Goal: Find specific page/section: Find specific page/section

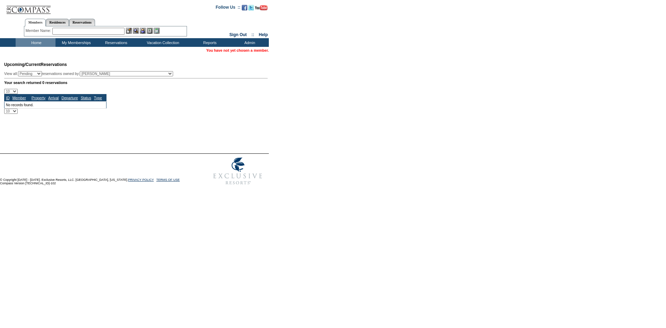
click at [66, 32] on input "text" at bounding box center [88, 31] width 72 height 7
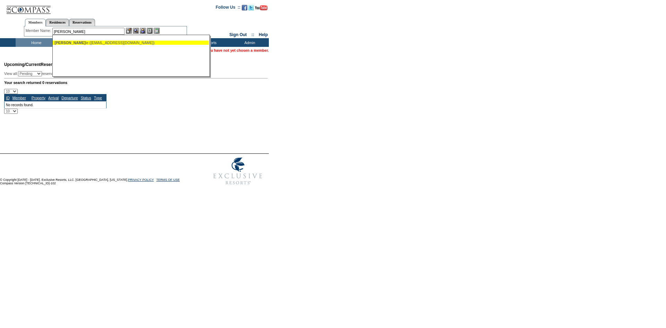
click at [135, 44] on div "Anderson, Nico le (nejanderson@gmail.com)" at bounding box center [130, 43] width 153 height 4
type input "Anderson, Nicole (nejanderson@gmail.com)"
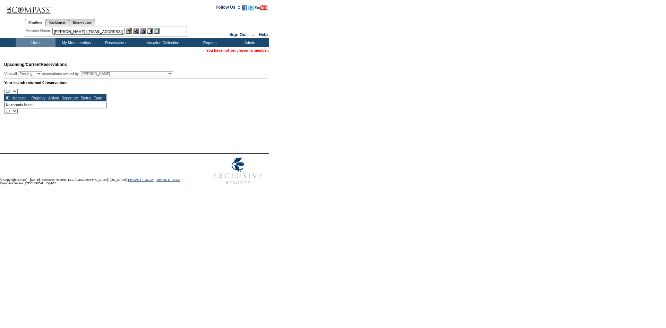
click at [137, 31] on img at bounding box center [136, 31] width 6 height 6
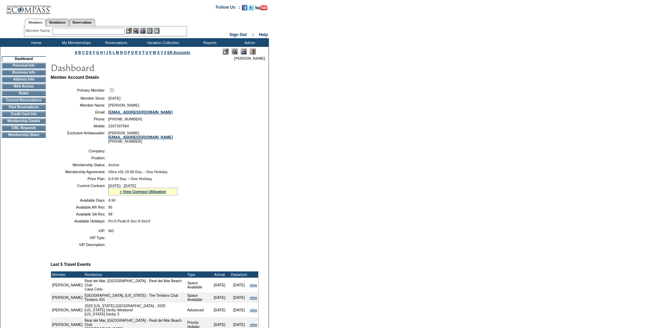
click at [241, 51] on img at bounding box center [244, 52] width 6 height 6
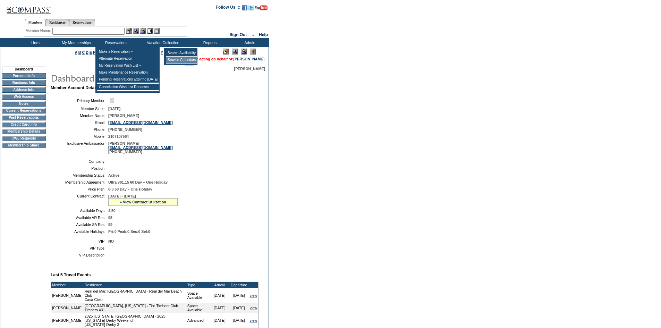
click at [171, 61] on td "Browse Calendars" at bounding box center [181, 60] width 31 height 7
